Goal: Information Seeking & Learning: Find specific fact

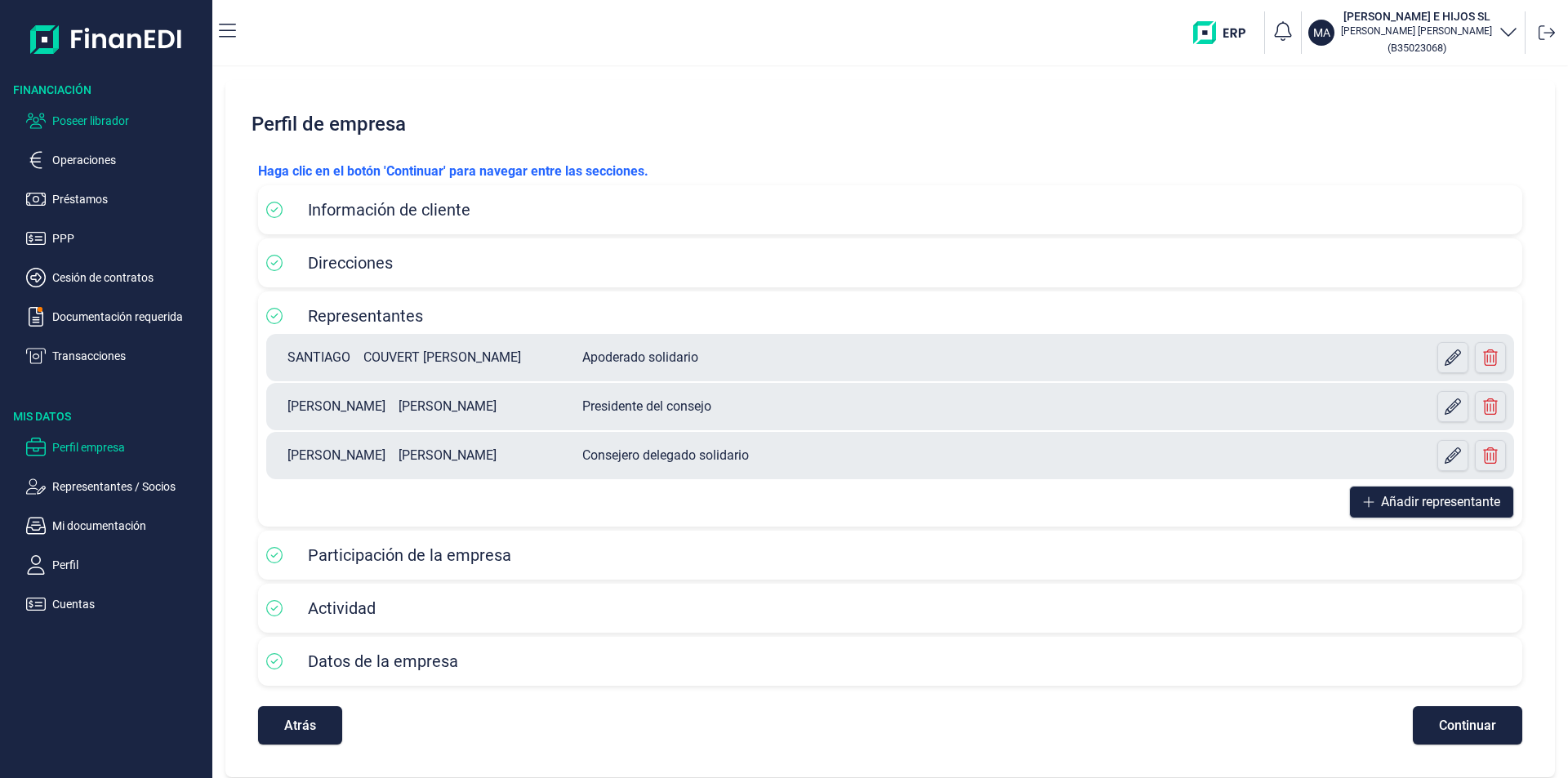
click at [112, 120] on p "Poseer librador" at bounding box center [129, 121] width 153 height 19
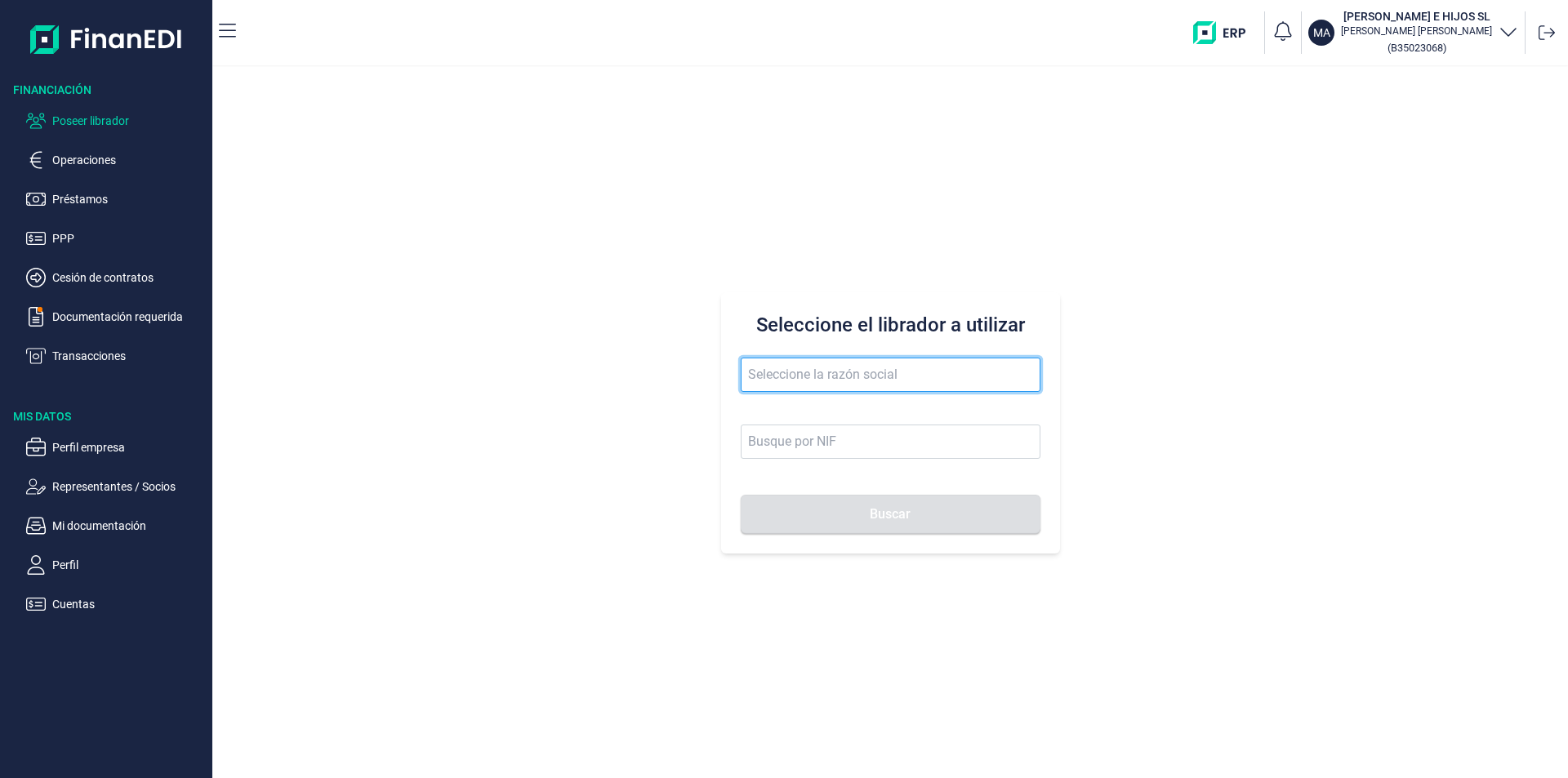
click at [764, 370] on input "text" at bounding box center [890, 374] width 300 height 34
click at [741, 495] on button "Buscar" at bounding box center [890, 514] width 300 height 39
click at [833, 380] on input "tubsnet fire" at bounding box center [890, 374] width 300 height 34
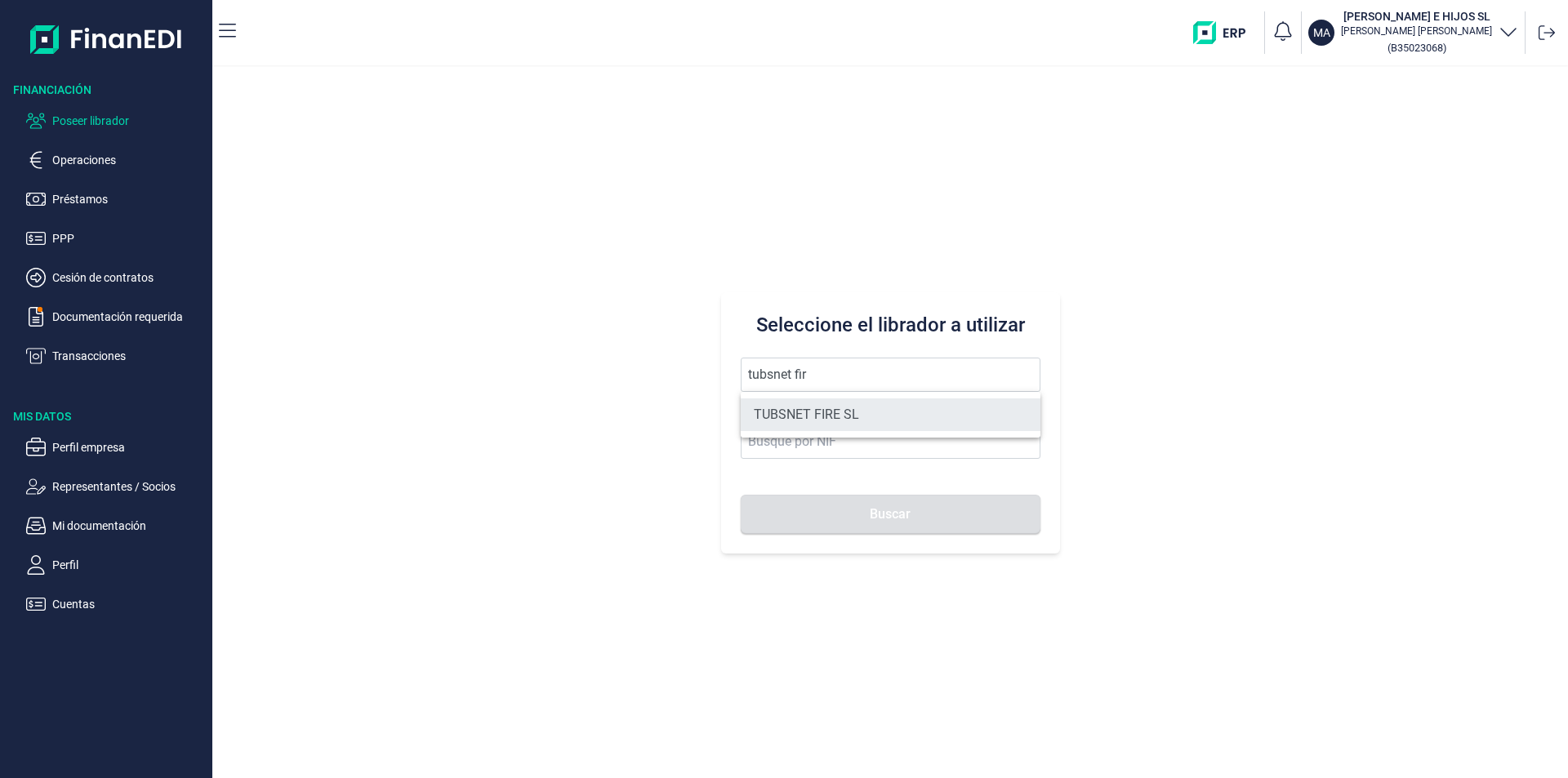
click at [826, 411] on li "TUBSNET FIRE SL" at bounding box center [890, 415] width 300 height 33
type input "TUBSNET FIRE SL"
type input "B67089441"
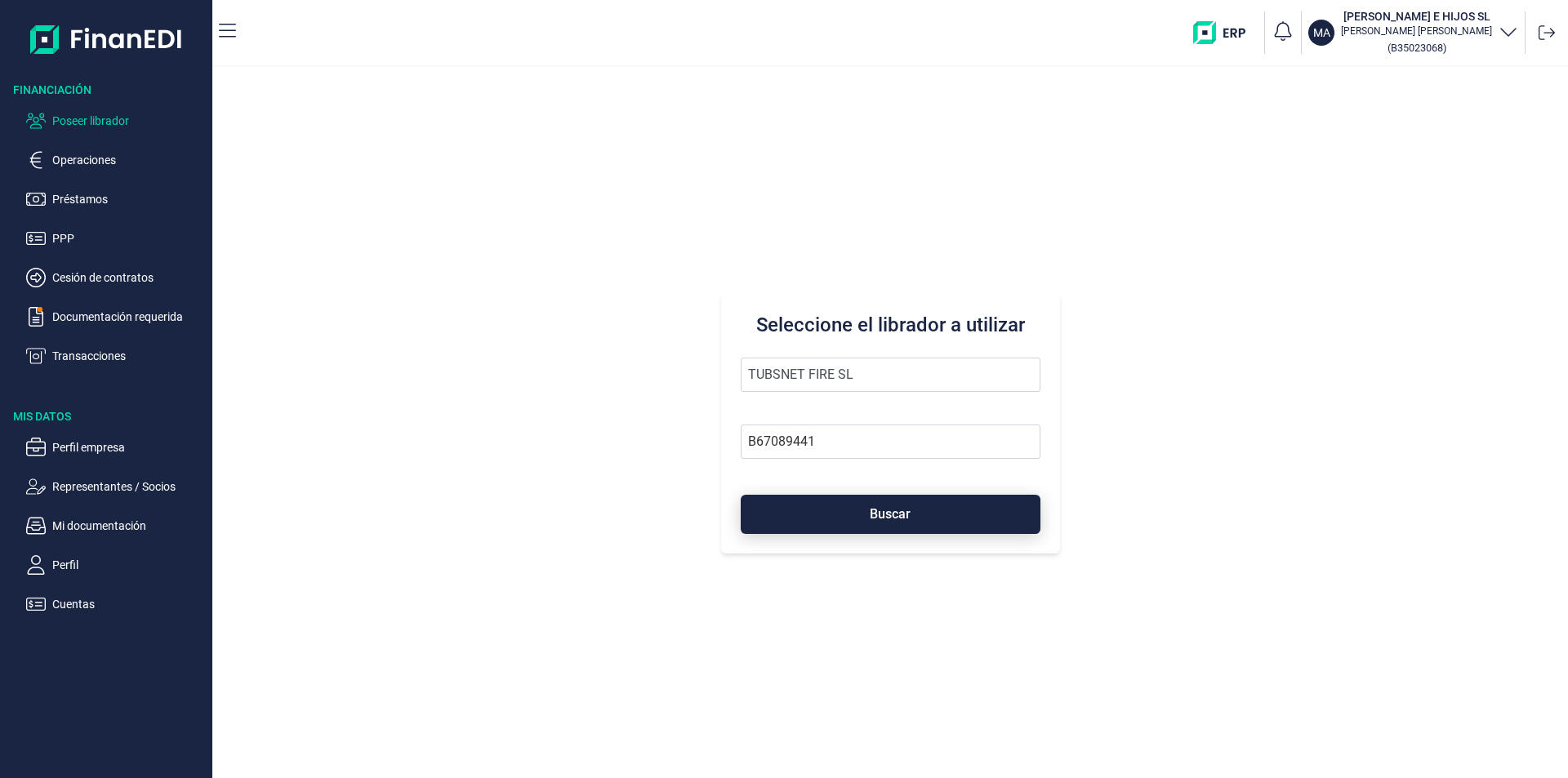
click at [864, 519] on button "Buscar" at bounding box center [890, 514] width 300 height 39
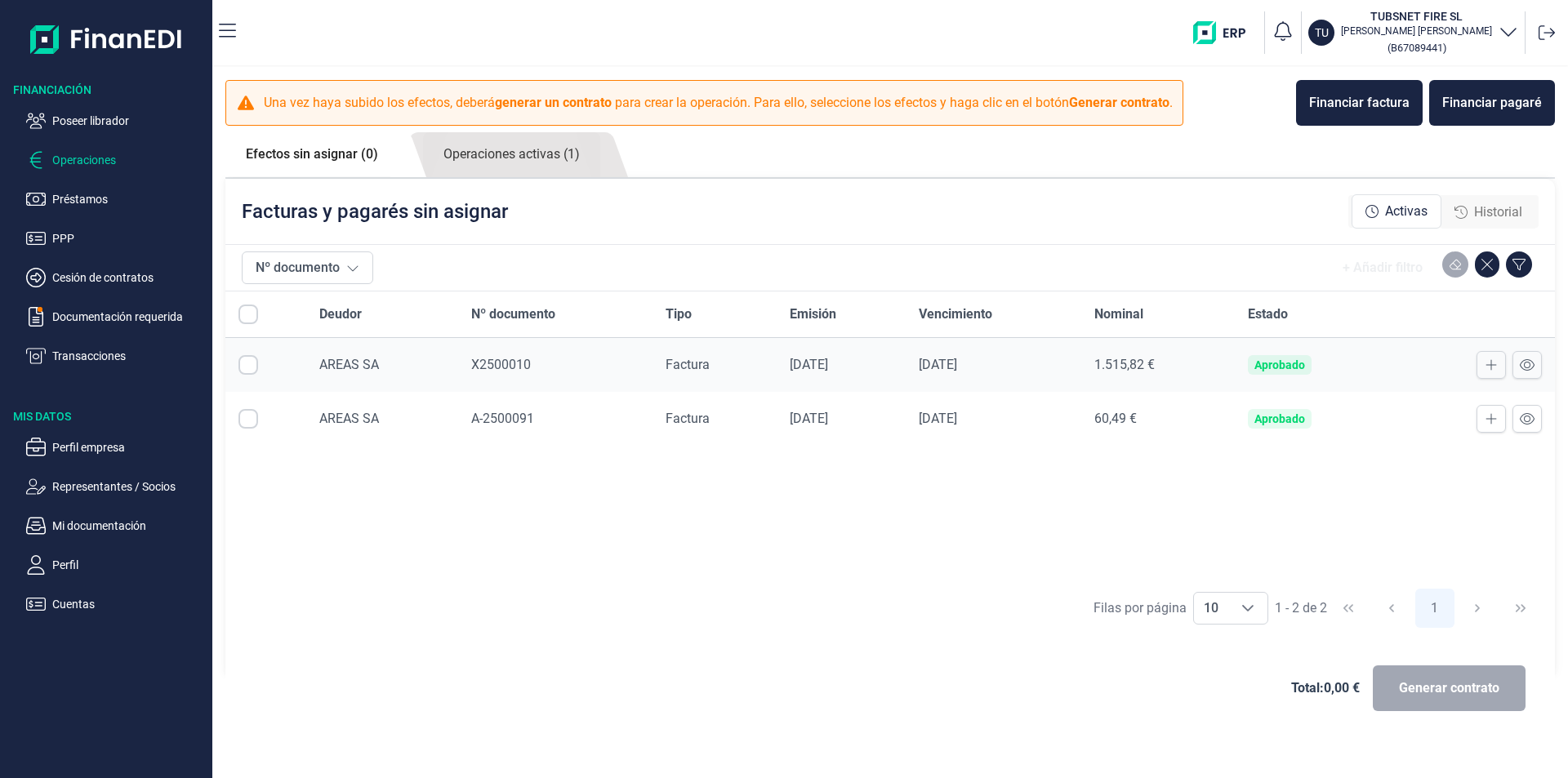
checkbox input "true"
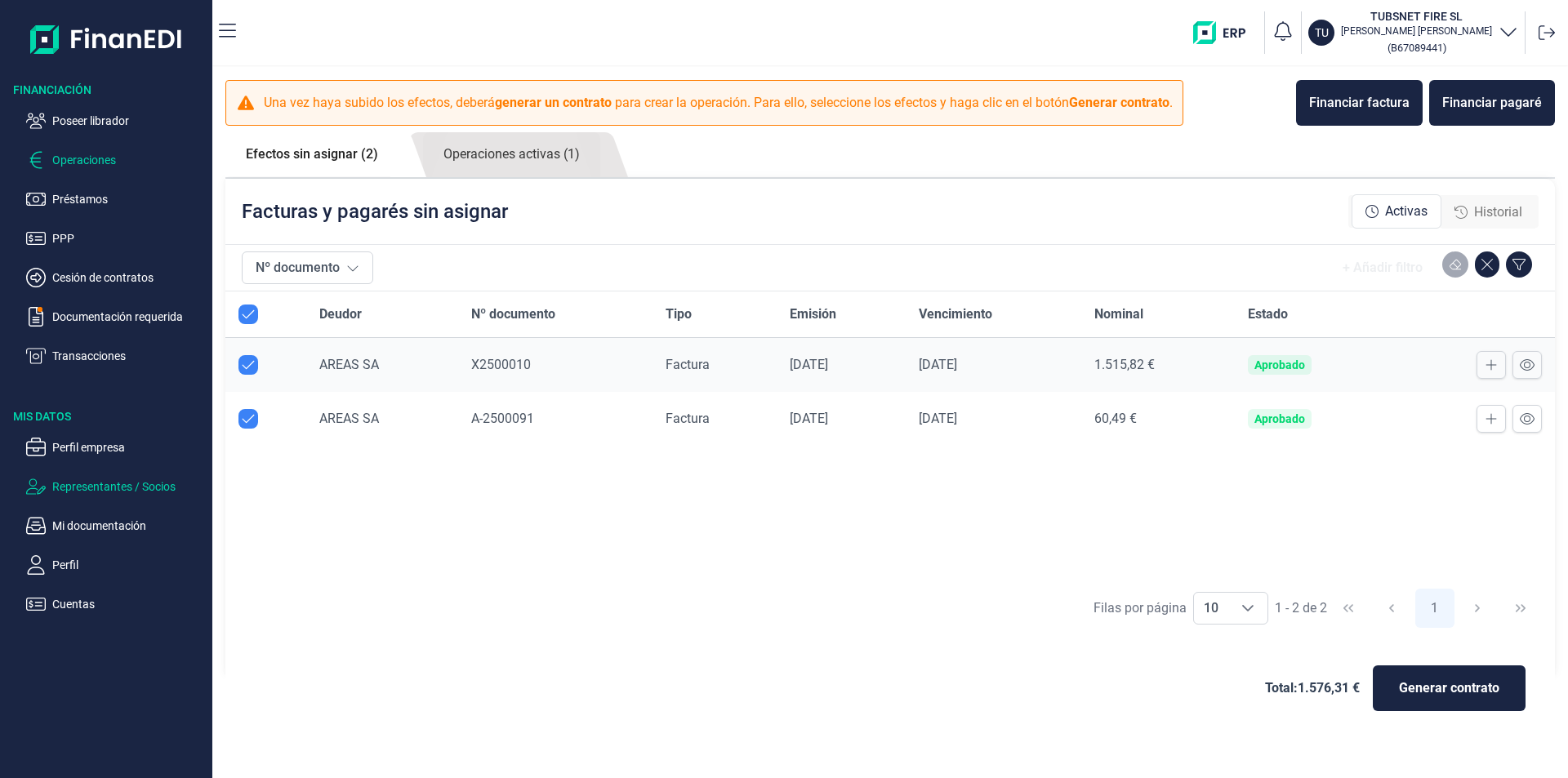
click at [92, 487] on p "Representantes / Socios" at bounding box center [129, 487] width 153 height 19
